Goal: Unclear: Browse casually

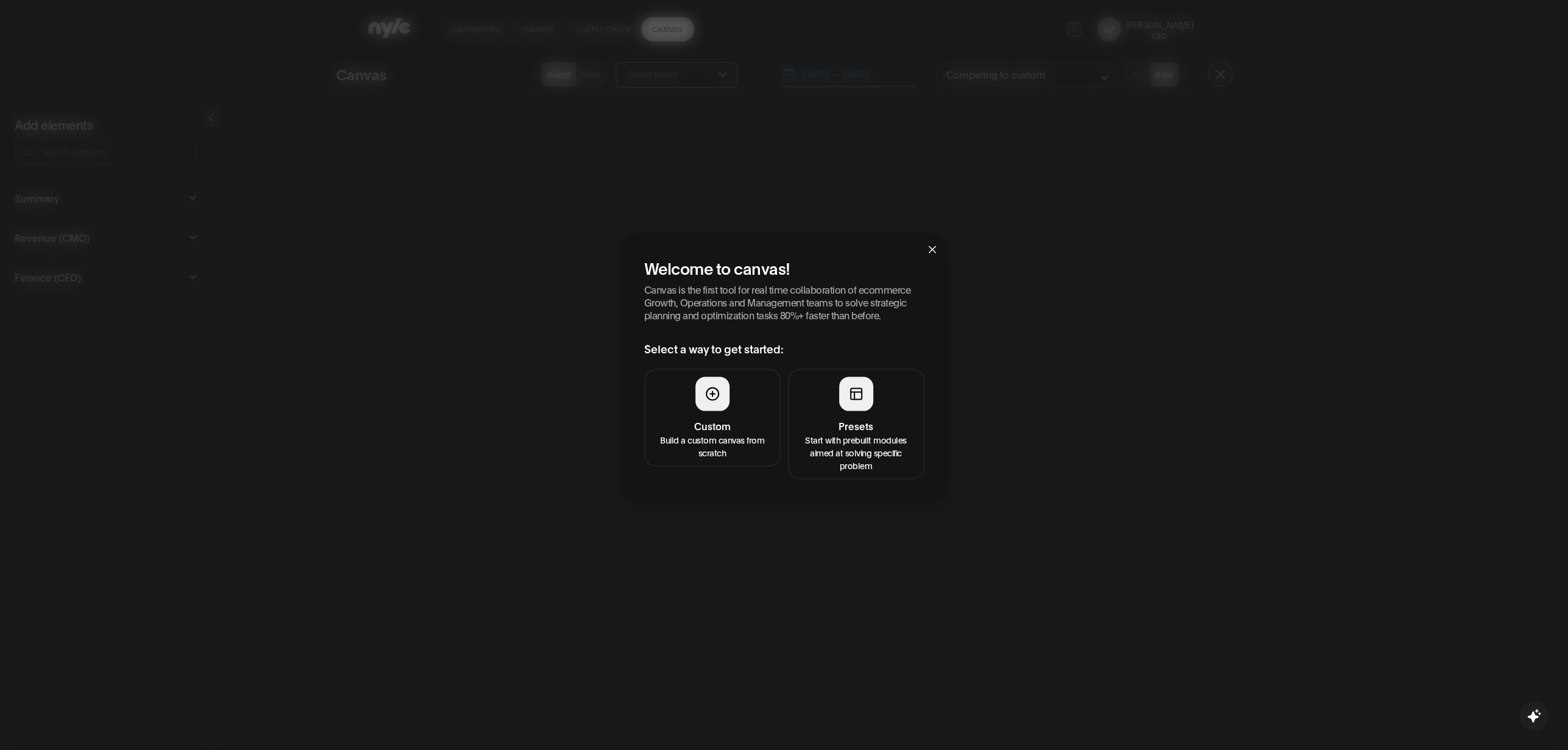
click at [860, 432] on h4 "Presets" at bounding box center [856, 425] width 121 height 14
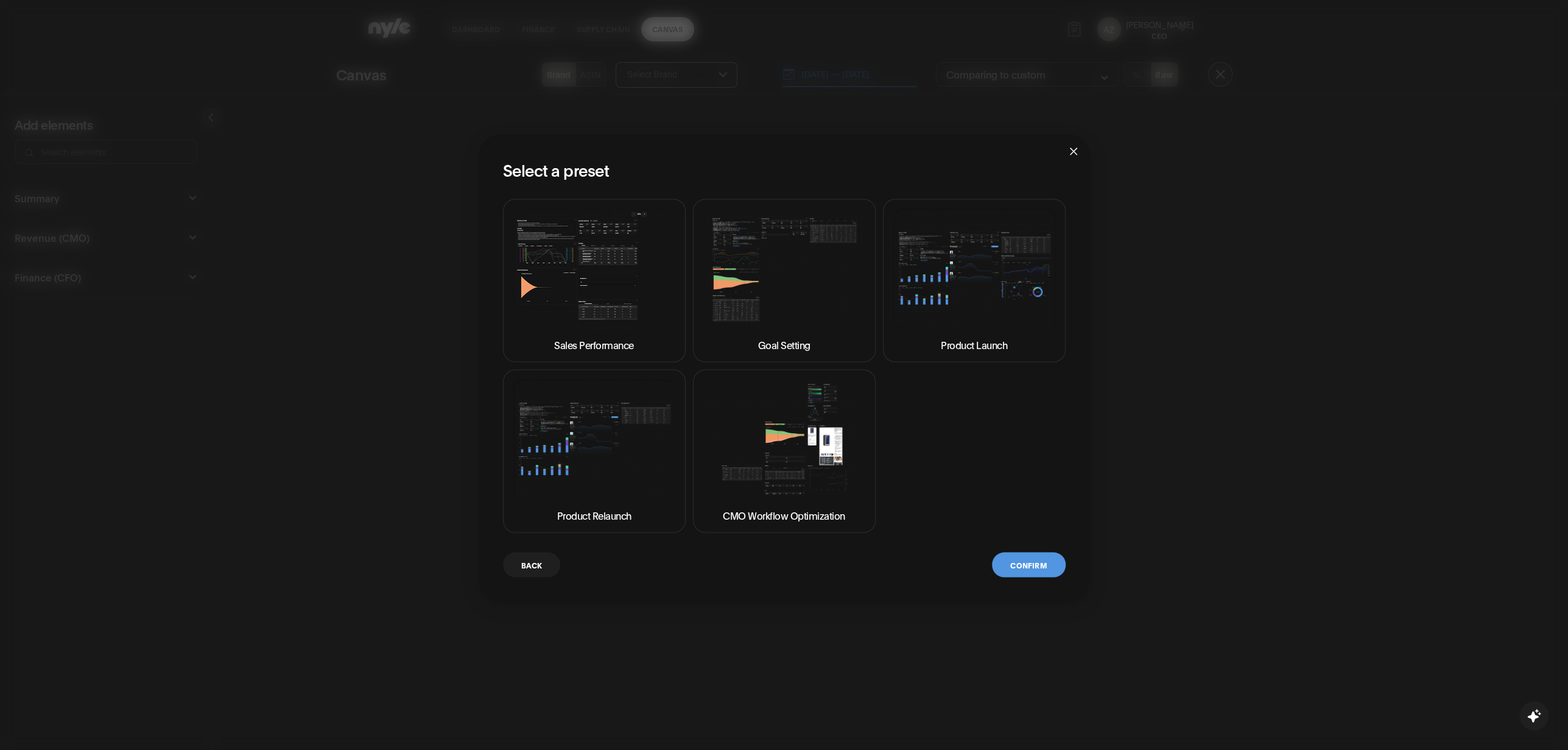
click at [638, 301] on img at bounding box center [594, 269] width 162 height 121
click at [1039, 571] on button "Confirm" at bounding box center [1029, 565] width 73 height 25
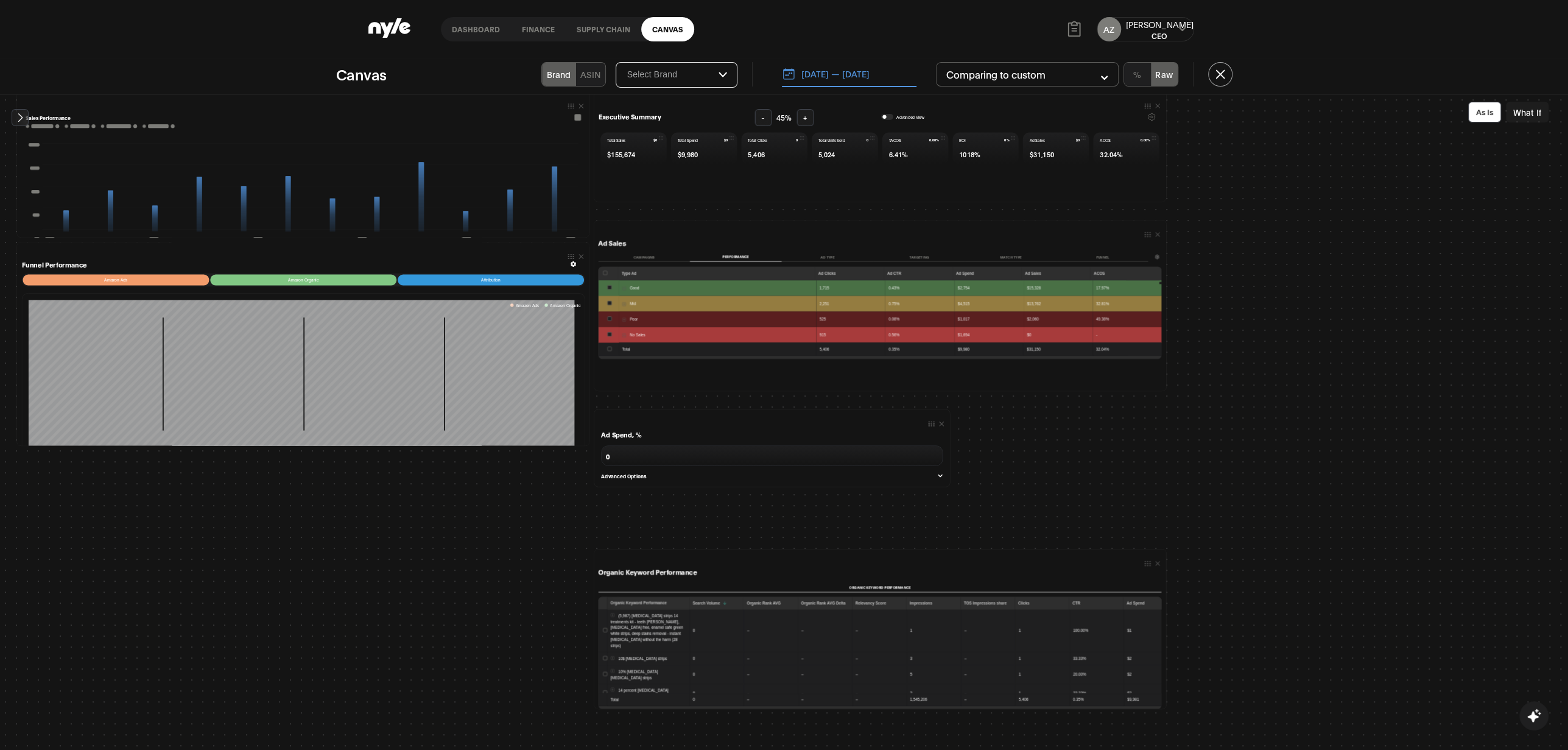
scroll to position [74, 0]
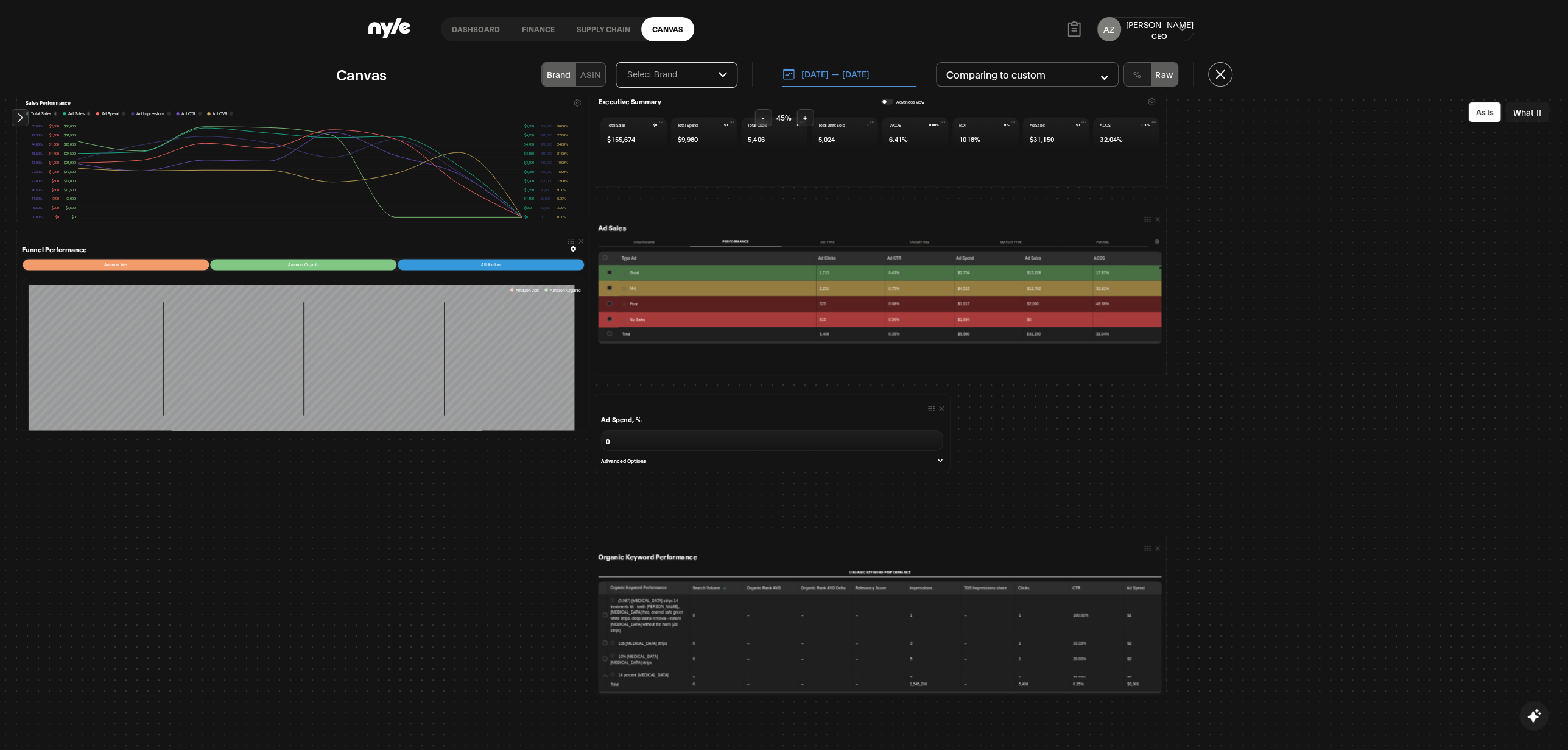
click at [938, 462] on icon at bounding box center [940, 460] width 5 height 5
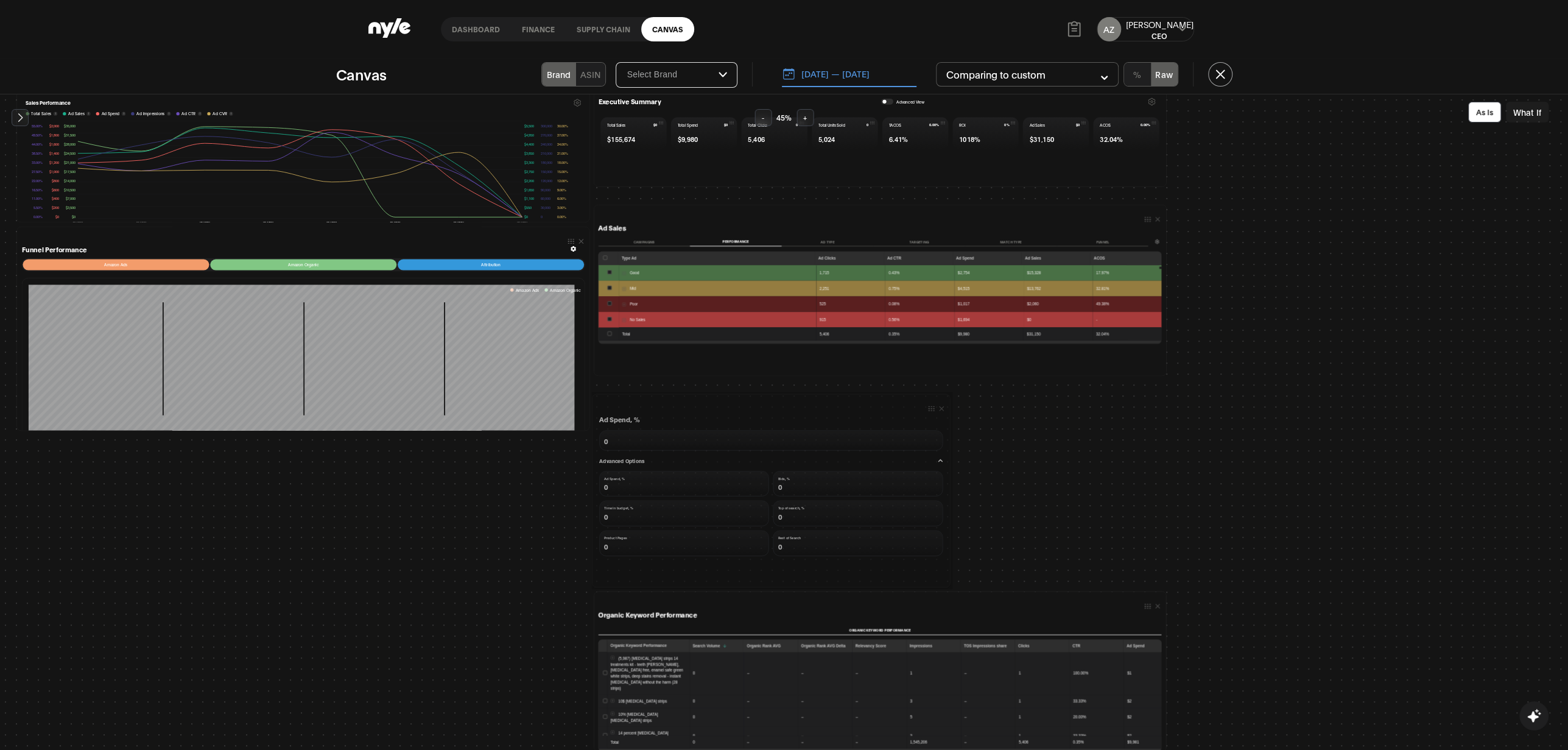
drag, startPoint x: 945, startPoint y: 469, endPoint x: 949, endPoint y: 585, distance: 116.1
click at [0, 0] on div at bounding box center [0, 0] width 0 height 0
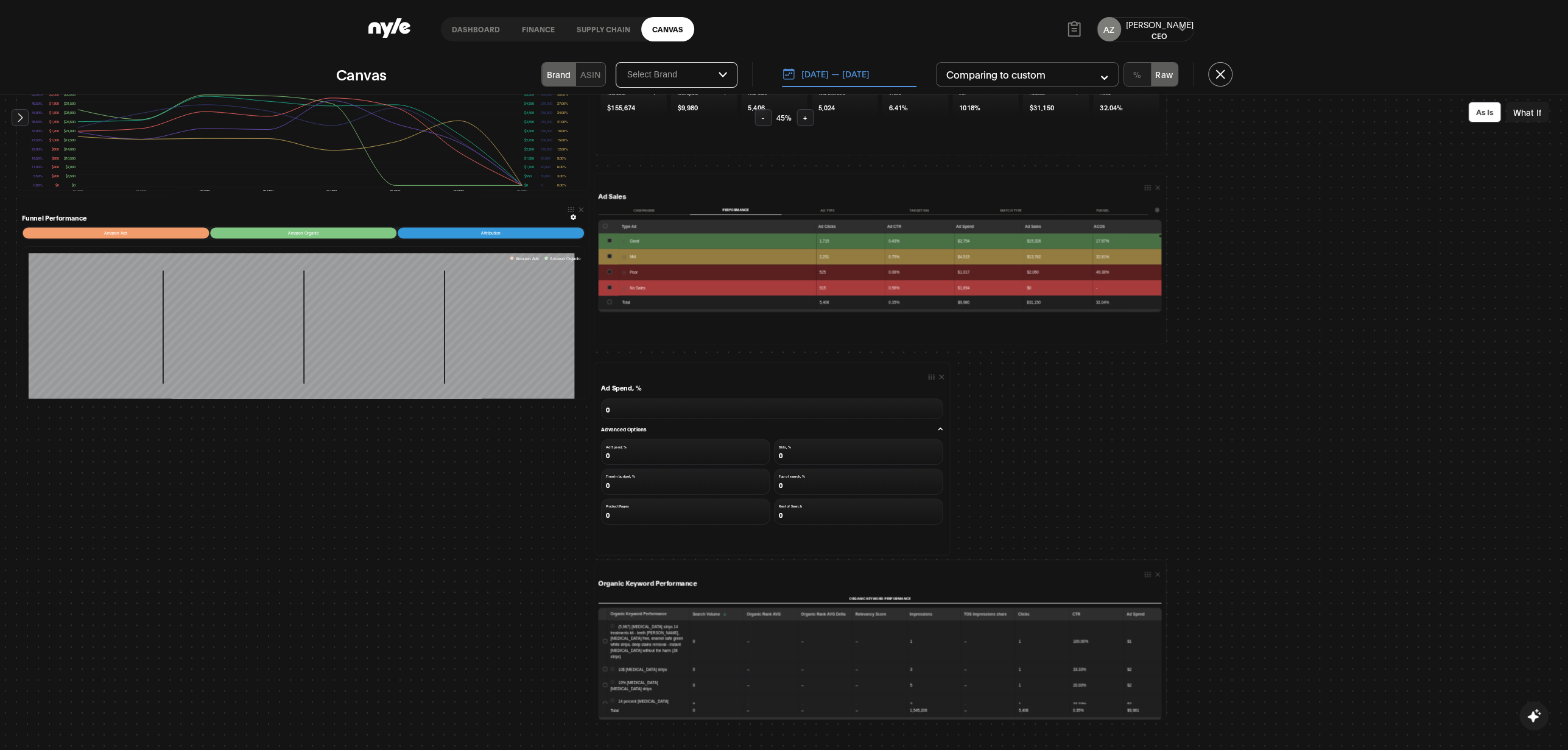
scroll to position [123, 0]
